Goal: Information Seeking & Learning: Find specific fact

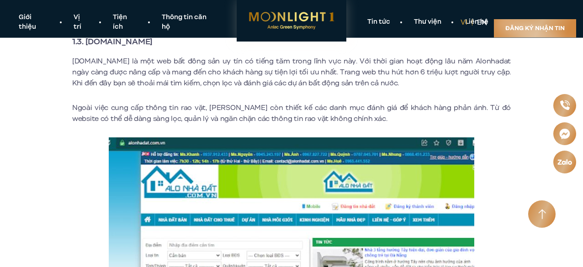
scroll to position [973, 0]
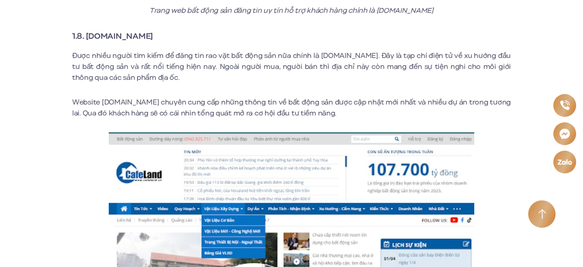
click at [160, 133] on img at bounding box center [292, 225] width 366 height 184
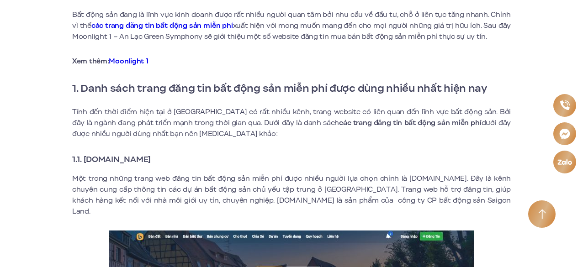
scroll to position [300, 0]
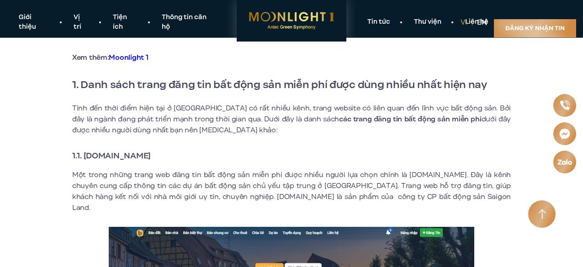
click at [151, 156] on strong "1.1. [DOMAIN_NAME]" at bounding box center [111, 156] width 79 height 12
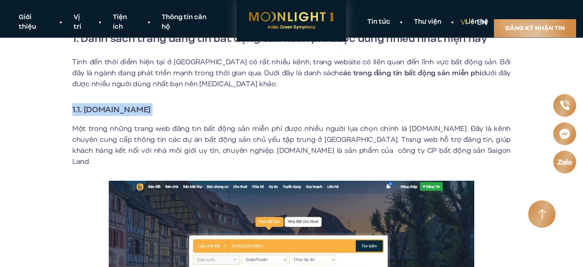
scroll to position [345, 0]
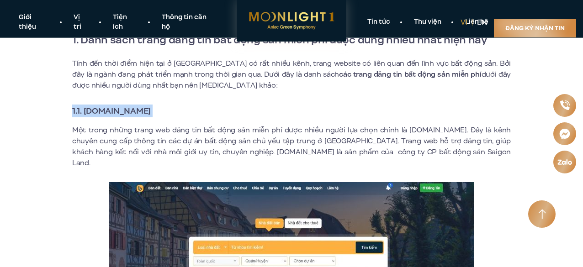
copy div "1.1. [DOMAIN_NAME]"
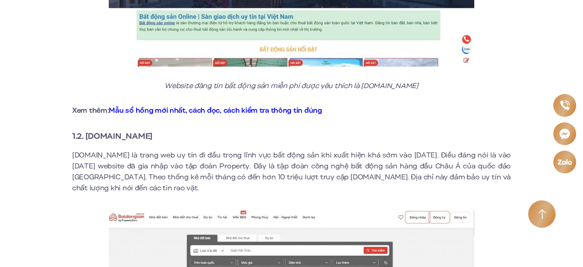
scroll to position [637, 0]
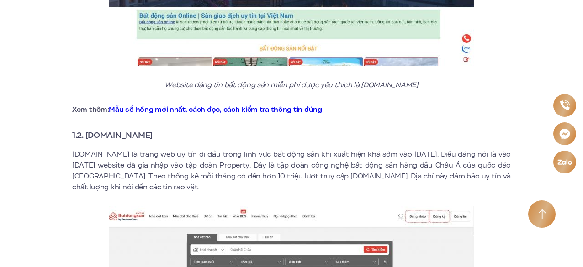
click at [87, 129] on strong "1.2. [DOMAIN_NAME]" at bounding box center [112, 135] width 80 height 12
click at [182, 129] on h3 "1.2. [DOMAIN_NAME]" at bounding box center [291, 135] width 439 height 13
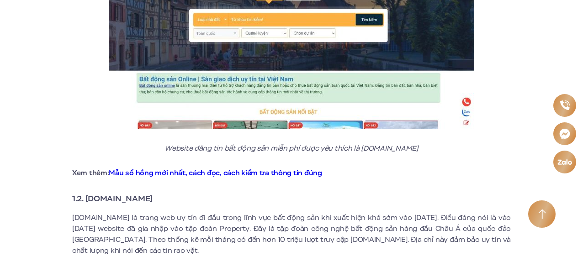
scroll to position [578, 0]
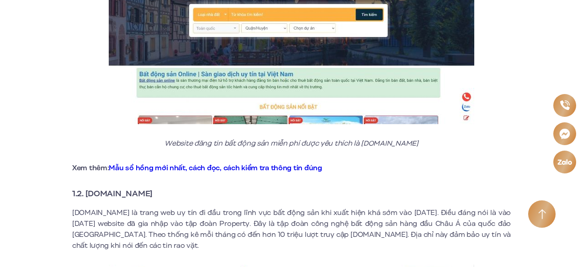
click at [153, 188] on strong "1.2. [DOMAIN_NAME]" at bounding box center [112, 194] width 80 height 12
copy div "1.2. [DOMAIN_NAME]"
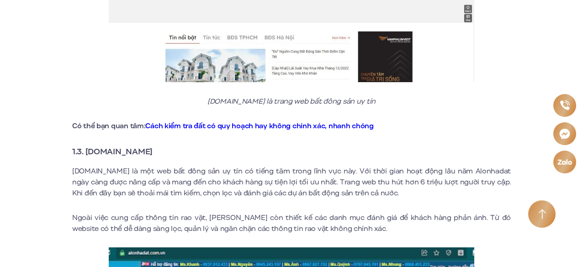
scroll to position [934, 0]
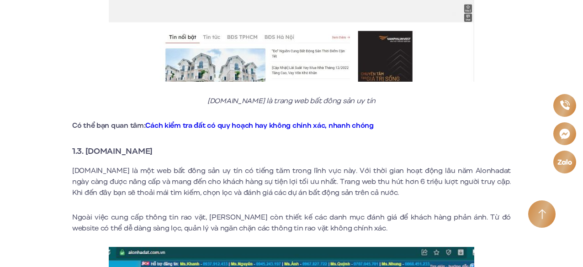
click at [140, 145] on strong "1.3. [DOMAIN_NAME]" at bounding box center [112, 151] width 80 height 12
click at [153, 145] on strong "1.3. [DOMAIN_NAME]" at bounding box center [112, 151] width 80 height 12
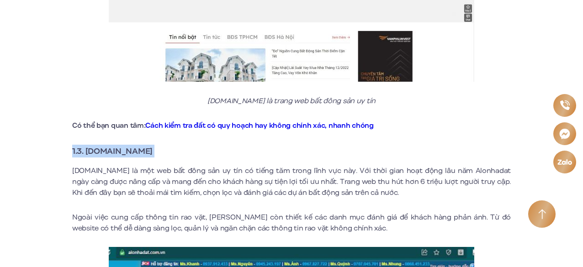
click at [153, 145] on strong "1.3. [DOMAIN_NAME]" at bounding box center [112, 151] width 80 height 12
copy div "1.3. [DOMAIN_NAME]"
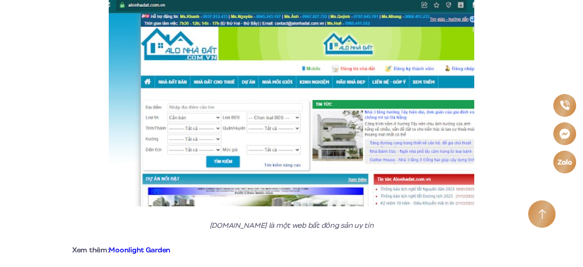
scroll to position [1367, 0]
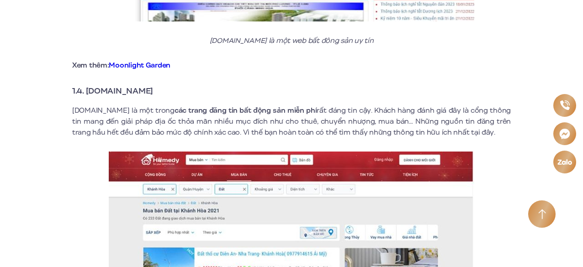
click at [88, 85] on strong "1.4. [DOMAIN_NAME]" at bounding box center [112, 91] width 81 height 12
click at [139, 85] on strong "1.4. [DOMAIN_NAME]" at bounding box center [112, 91] width 81 height 12
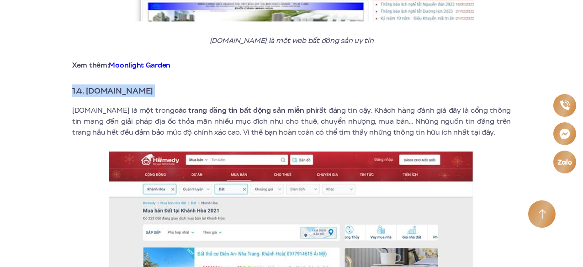
copy div "1.4. [DOMAIN_NAME]"
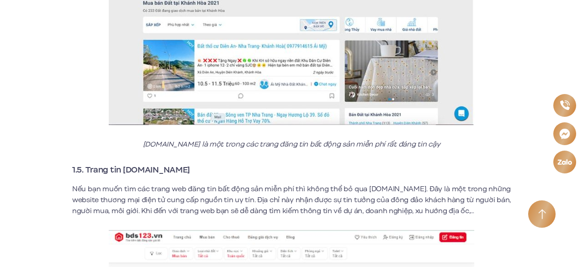
scroll to position [1613, 0]
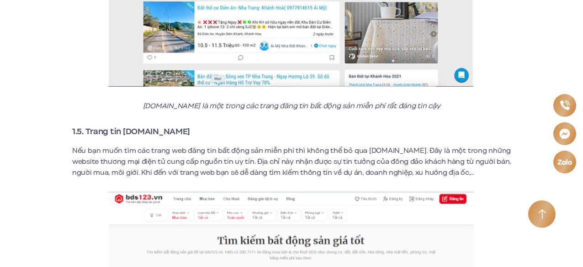
click at [91, 126] on strong "1.5. Trang tin [DOMAIN_NAME]" at bounding box center [131, 132] width 118 height 12
copy div "1.5. Trang tin [DOMAIN_NAME]"
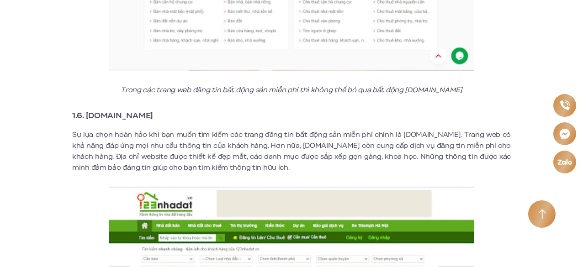
scroll to position [1918, 0]
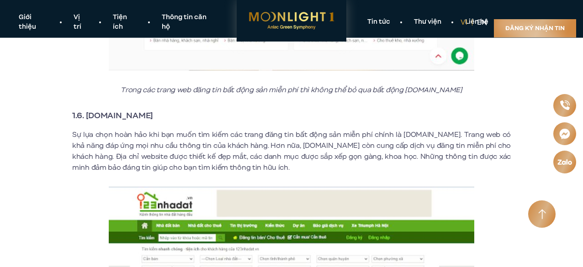
click at [139, 110] on strong "1.6. [DOMAIN_NAME]" at bounding box center [112, 116] width 81 height 12
copy div "1.6. [DOMAIN_NAME]"
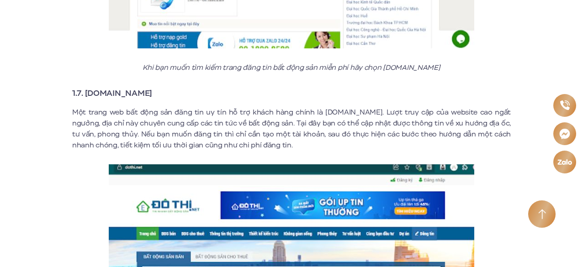
scroll to position [2244, 0]
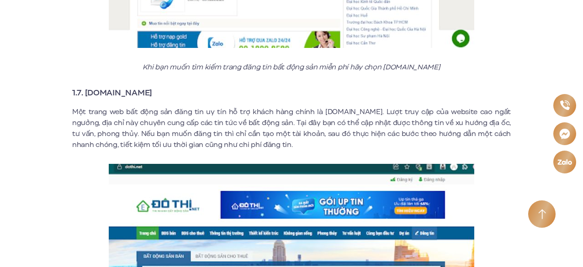
click at [122, 87] on strong "1.7. [DOMAIN_NAME]" at bounding box center [112, 93] width 80 height 12
copy div "1.7. [DOMAIN_NAME]"
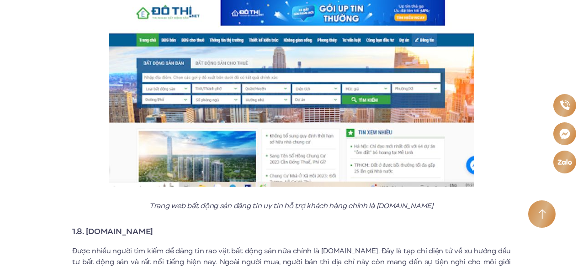
scroll to position [2606, 0]
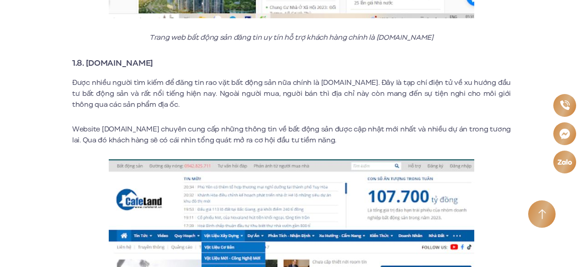
click at [131, 57] on strong "1.8. [DOMAIN_NAME]" at bounding box center [112, 63] width 81 height 12
copy div "1.8. [DOMAIN_NAME]"
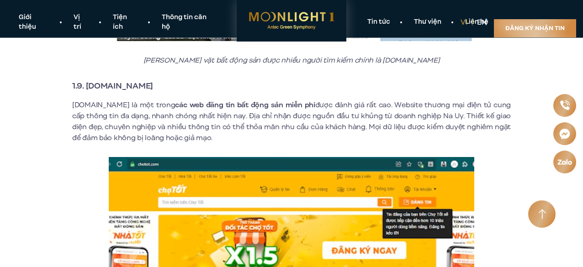
scroll to position [2905, 0]
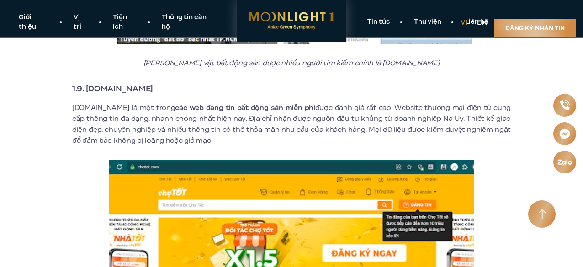
click at [105, 85] on strong "1.9. [DOMAIN_NAME]" at bounding box center [112, 89] width 81 height 12
click at [132, 83] on strong "1.9. [DOMAIN_NAME]" at bounding box center [112, 89] width 81 height 12
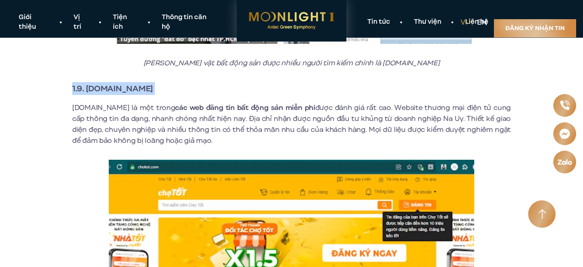
click at [132, 83] on strong "1.9. [DOMAIN_NAME]" at bounding box center [112, 89] width 81 height 12
copy div "1.9. [DOMAIN_NAME]"
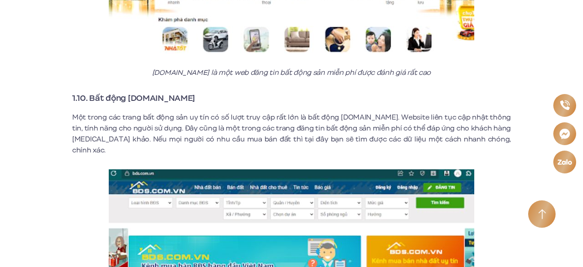
scroll to position [3216, 0]
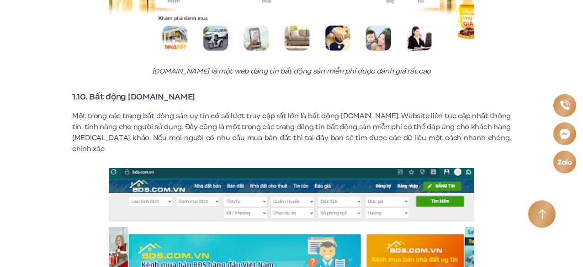
click at [167, 91] on strong "1.10. Bất động [DOMAIN_NAME]" at bounding box center [133, 97] width 123 height 12
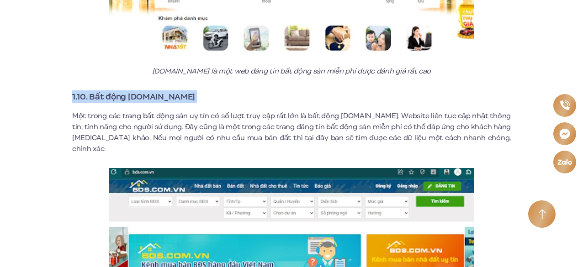
click at [167, 91] on strong "1.10. Bất động [DOMAIN_NAME]" at bounding box center [133, 97] width 123 height 12
copy div "1.10. Bất động [DOMAIN_NAME]"
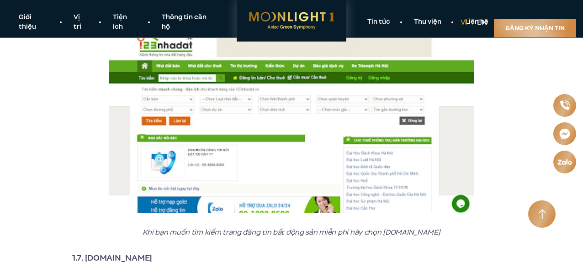
scroll to position [2072, 0]
